Goal: Register for event/course

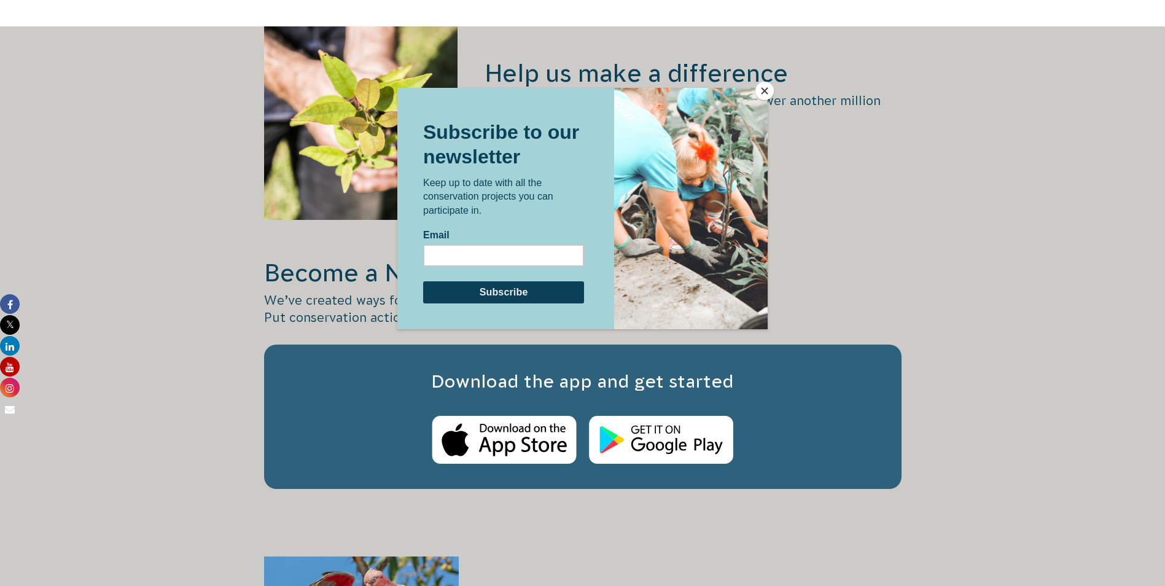
scroll to position [1781, 0]
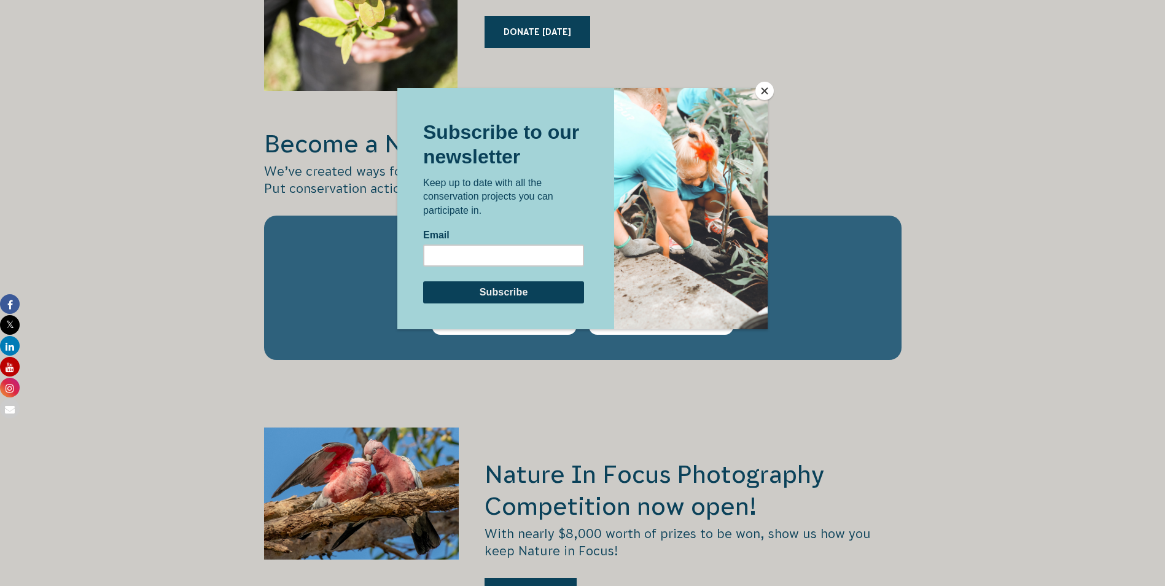
click at [762, 96] on button "Close" at bounding box center [764, 91] width 18 height 18
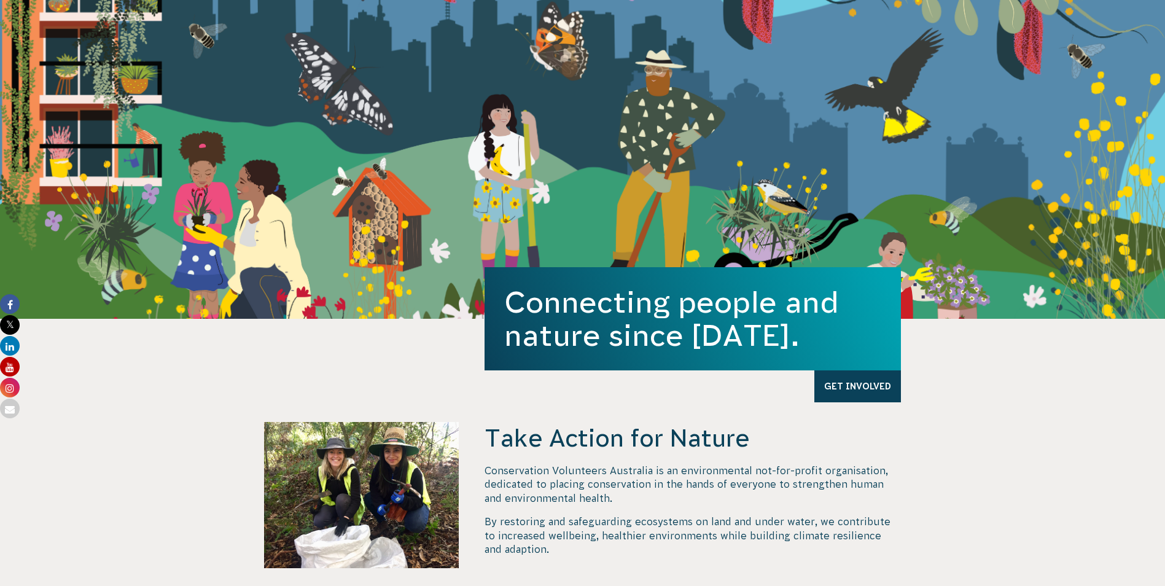
scroll to position [0, 0]
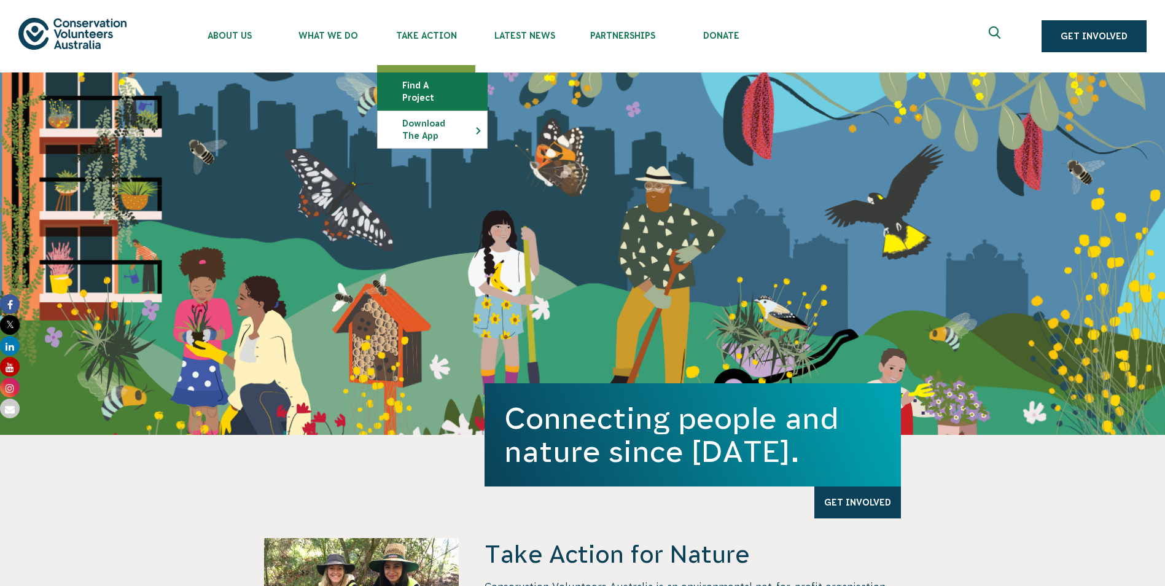
click at [441, 93] on link "Find a project" at bounding box center [432, 91] width 109 height 37
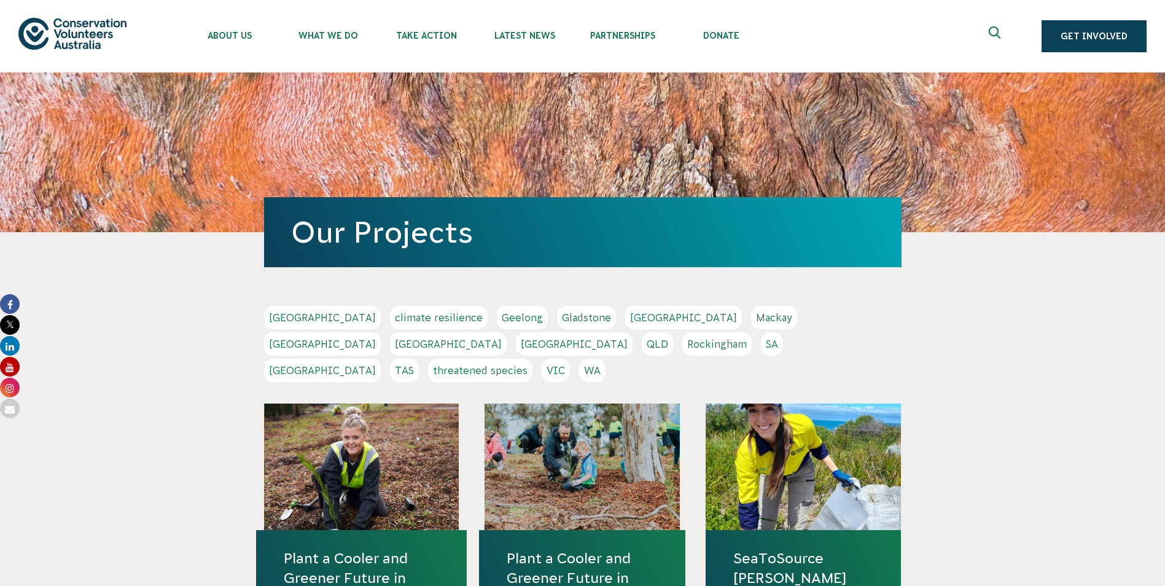
click at [606, 359] on link "WA" at bounding box center [592, 370] width 26 height 23
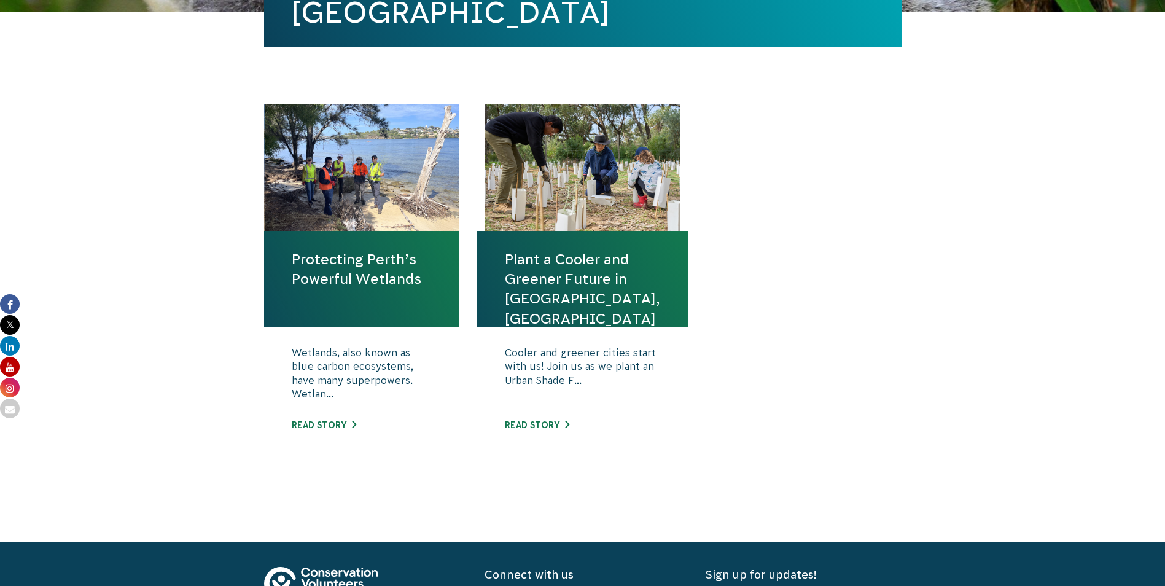
scroll to position [369, 0]
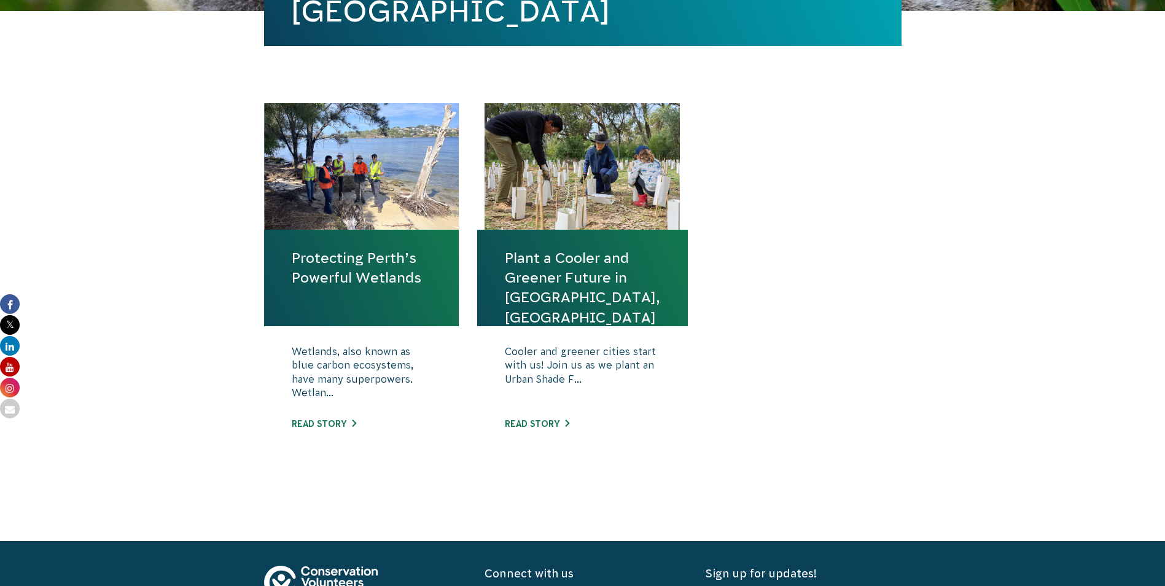
click at [339, 269] on link "Protecting Perth’s Powerful Wetlands" at bounding box center [362, 267] width 140 height 39
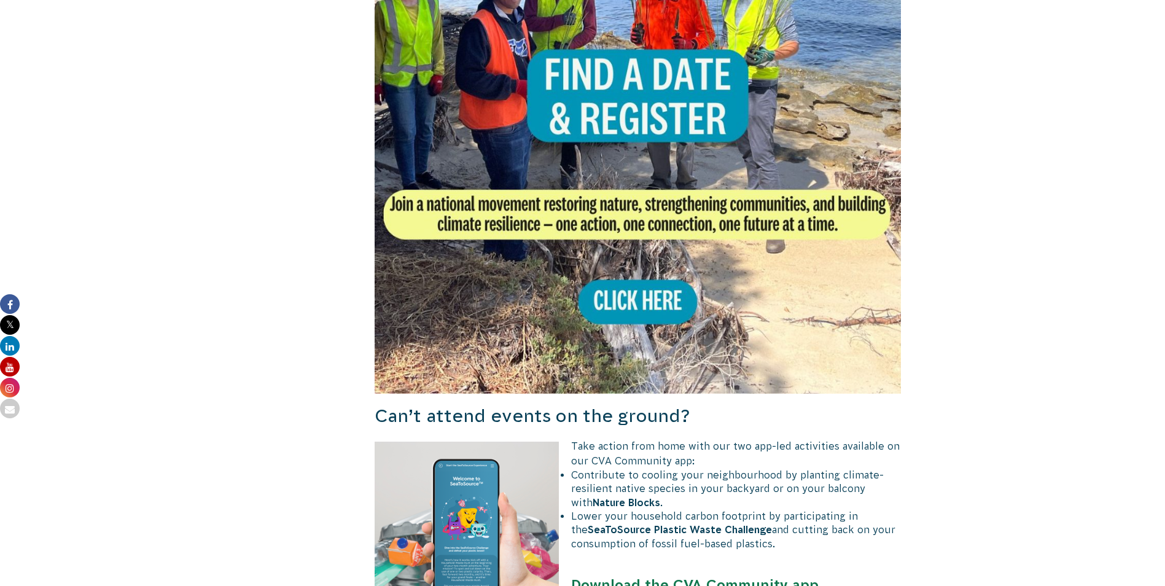
scroll to position [737, 0]
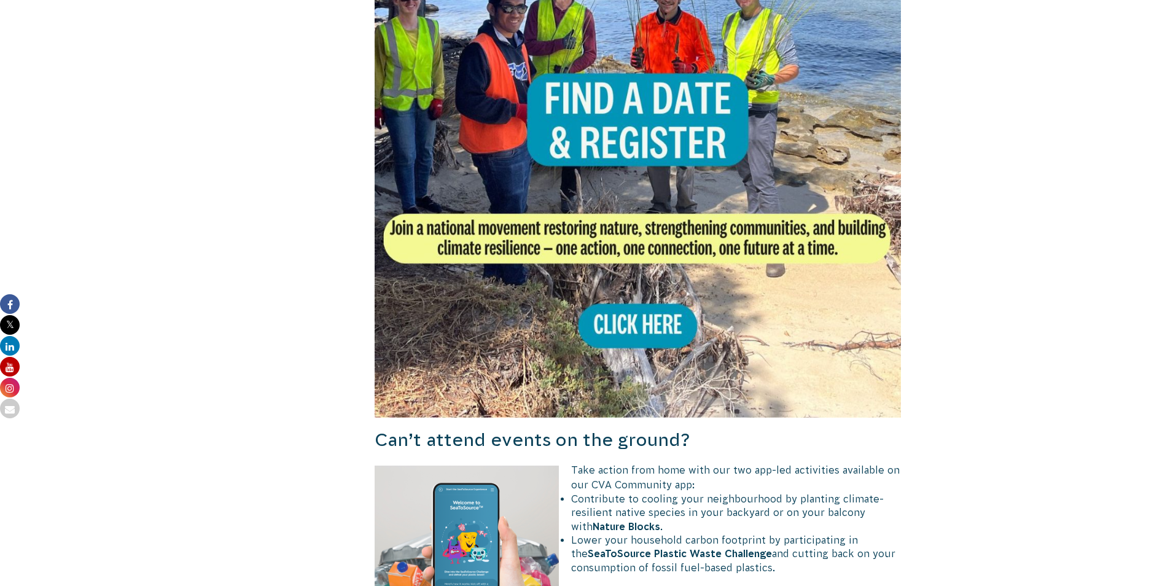
click at [660, 335] on img at bounding box center [638, 154] width 527 height 527
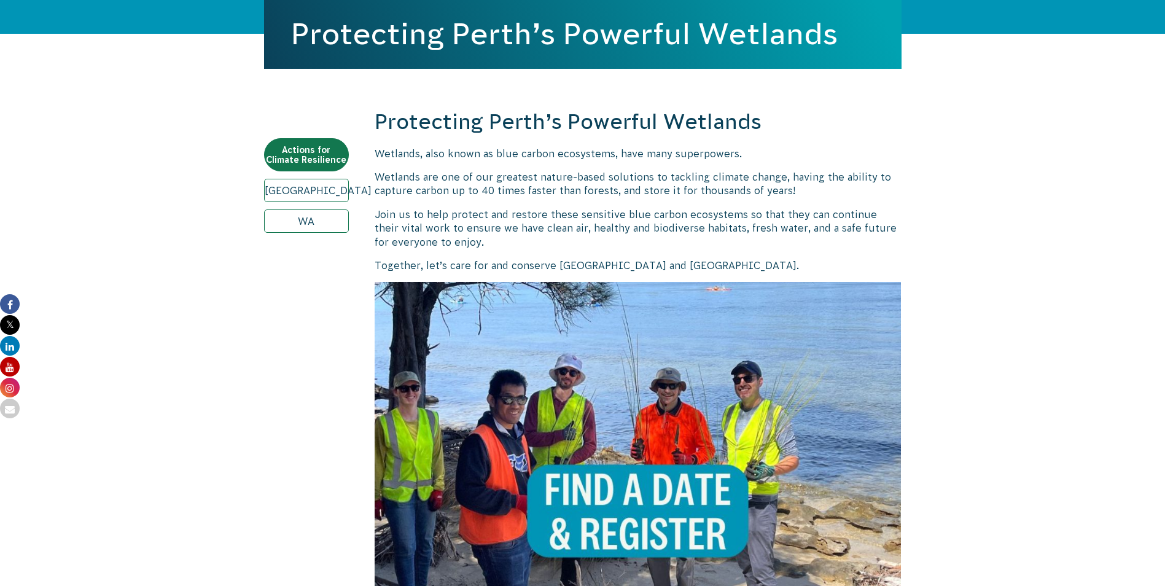
scroll to position [184, 0]
